Goal: Task Accomplishment & Management: Use online tool/utility

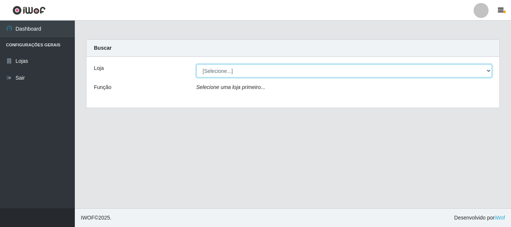
click at [485, 69] on select "[Selecione...] Iskisita Atakado - Centro de Distribuição" at bounding box center [344, 70] width 296 height 13
select select "425"
click at [196, 64] on select "[Selecione...] Iskisita Atakado - Centro de Distribuição" at bounding box center [344, 70] width 296 height 13
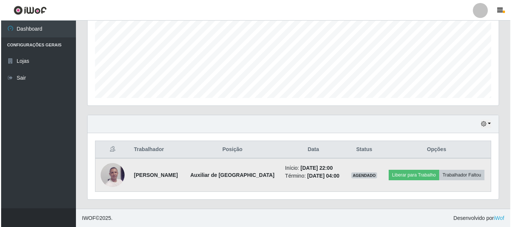
scroll to position [170, 0]
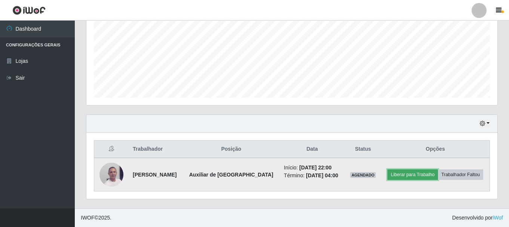
click at [407, 178] on button "Liberar para Trabalho" at bounding box center [412, 174] width 50 height 10
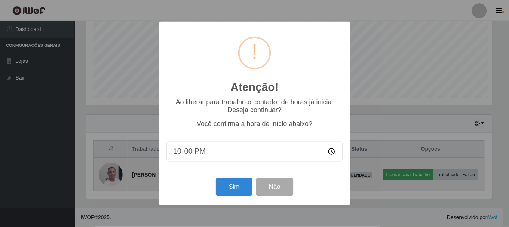
scroll to position [155, 407]
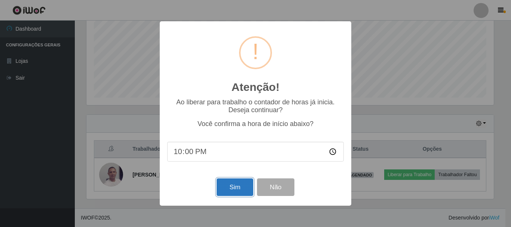
click at [233, 189] on button "Sim" at bounding box center [235, 187] width 36 height 18
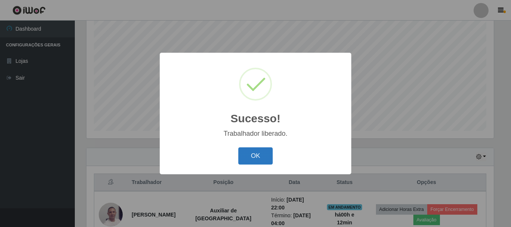
click at [243, 154] on button "OK" at bounding box center [255, 156] width 35 height 18
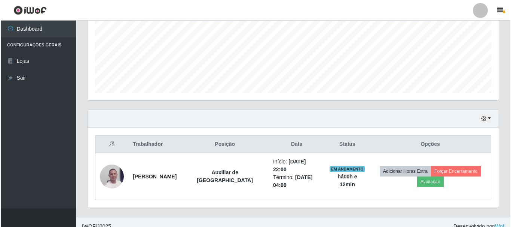
scroll to position [175, 0]
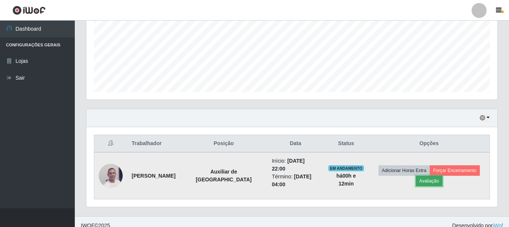
click at [418, 180] on button "Avaliação" at bounding box center [429, 181] width 27 height 10
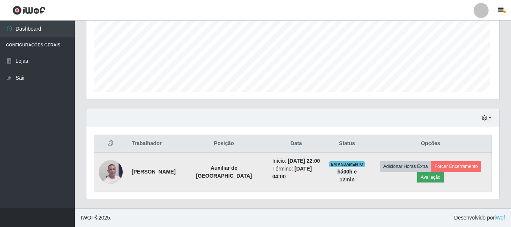
scroll to position [155, 407]
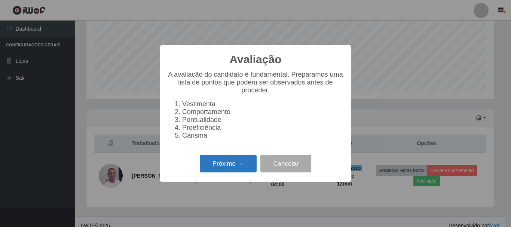
click at [232, 168] on button "Próximo →" at bounding box center [228, 164] width 57 height 18
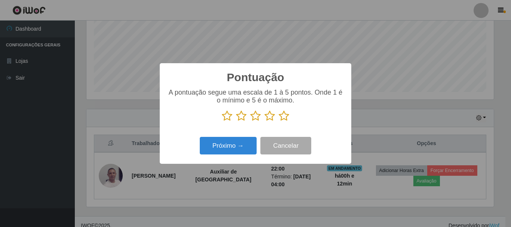
scroll to position [373826, 373574]
click at [283, 117] on icon at bounding box center [284, 115] width 10 height 11
click at [279, 122] on input "radio" at bounding box center [279, 122] width 0 height 0
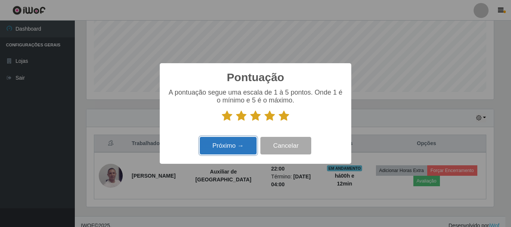
click at [245, 150] on button "Próximo →" at bounding box center [228, 146] width 57 height 18
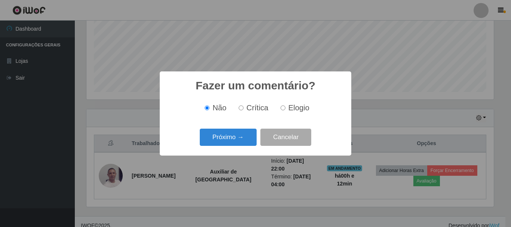
click at [283, 110] on input "Elogio" at bounding box center [282, 107] width 5 height 5
radio input "true"
click at [244, 138] on button "Próximo →" at bounding box center [228, 138] width 57 height 18
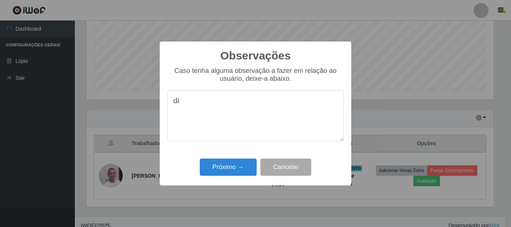
type textarea "d"
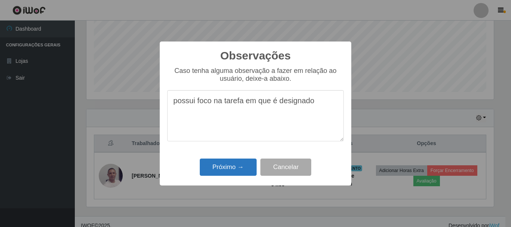
type textarea "possui foco na tarefa em que é designado"
click at [247, 164] on button "Próximo →" at bounding box center [228, 168] width 57 height 18
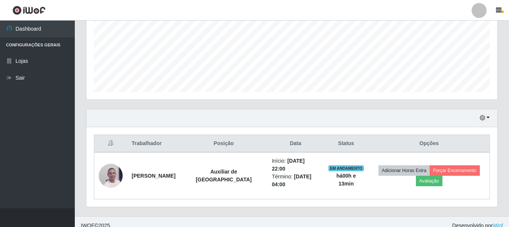
scroll to position [170, 0]
